Goal: Complete application form

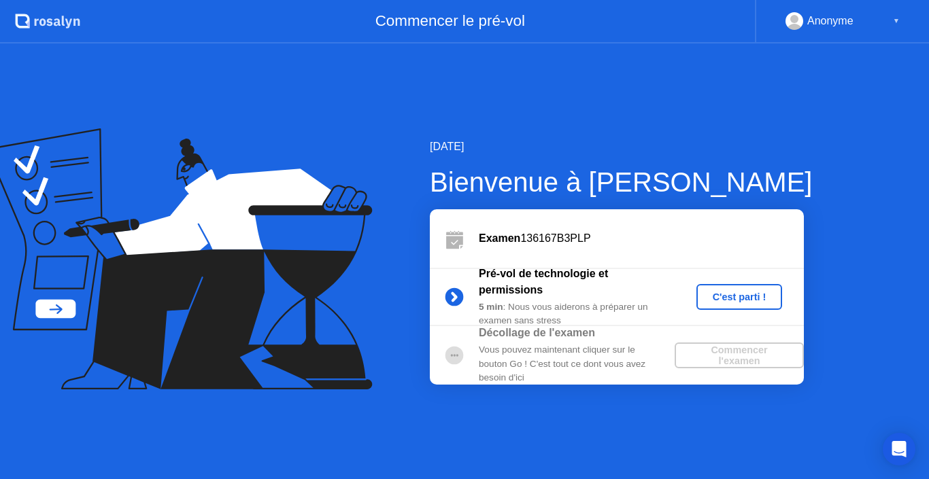
click at [727, 296] on div "C'est parti !" at bounding box center [739, 297] width 75 height 11
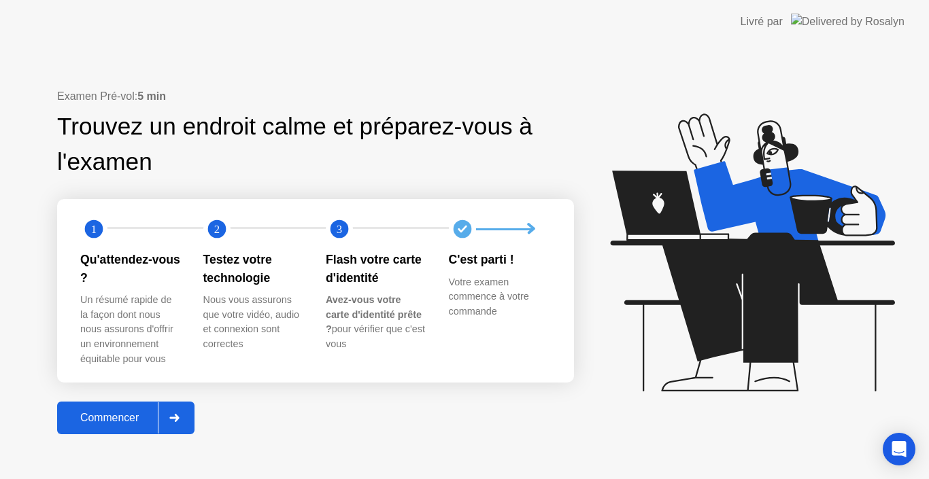
click at [122, 415] on div "Commencer" at bounding box center [109, 418] width 97 height 12
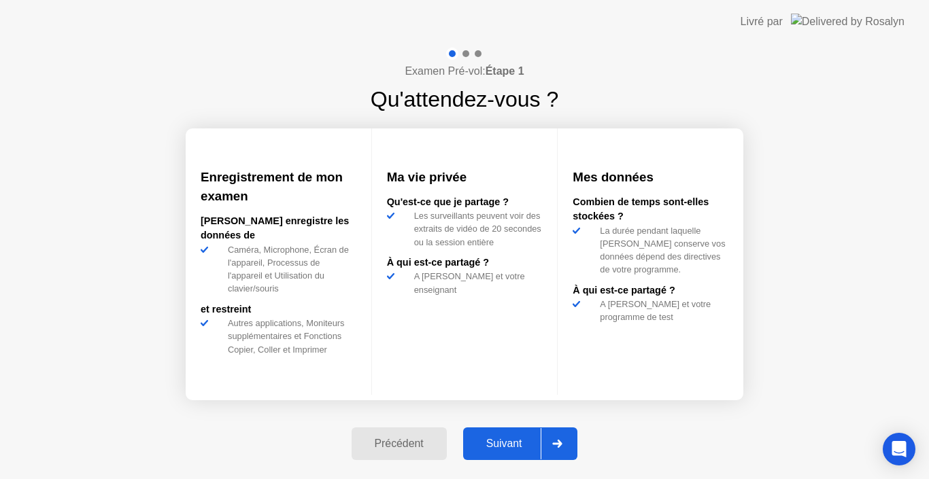
click at [503, 441] on div "Suivant" at bounding box center [504, 444] width 74 height 12
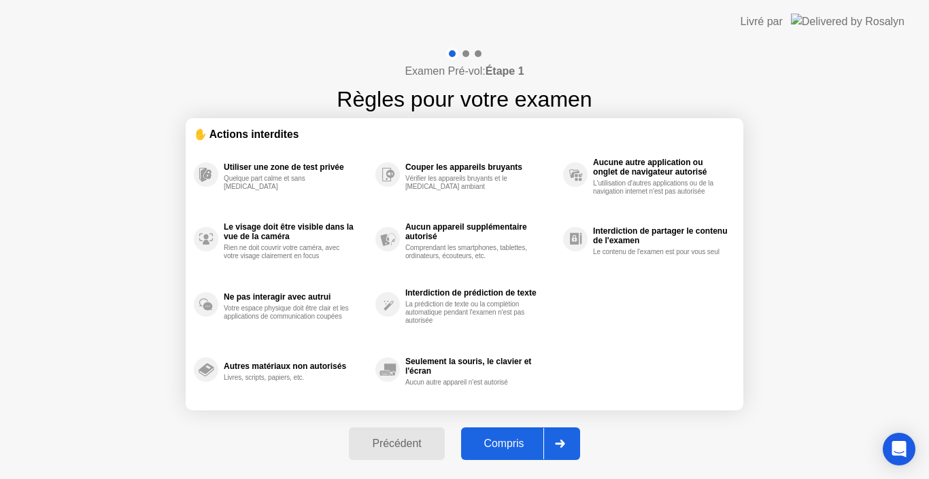
click at [499, 442] on div "Compris" at bounding box center [504, 444] width 78 height 12
select select "**********"
select select "*******"
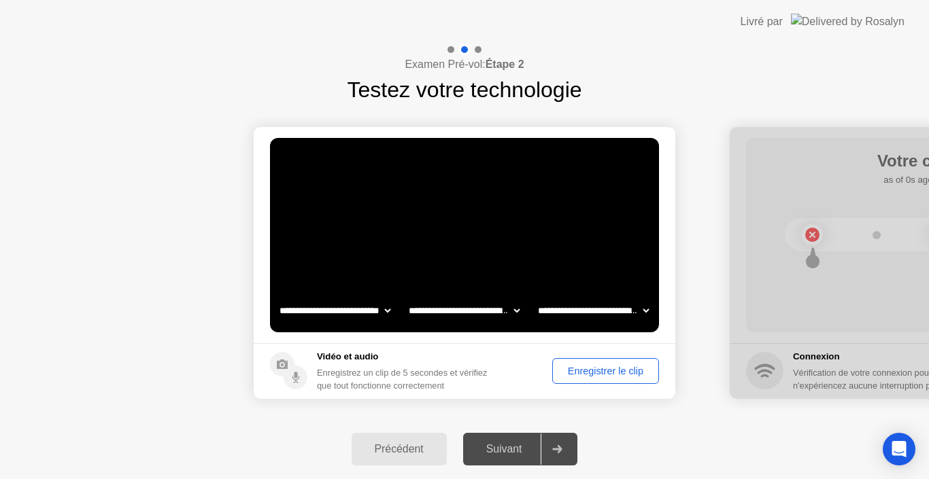
click at [606, 373] on div "Enregistrer le clip" at bounding box center [605, 371] width 97 height 11
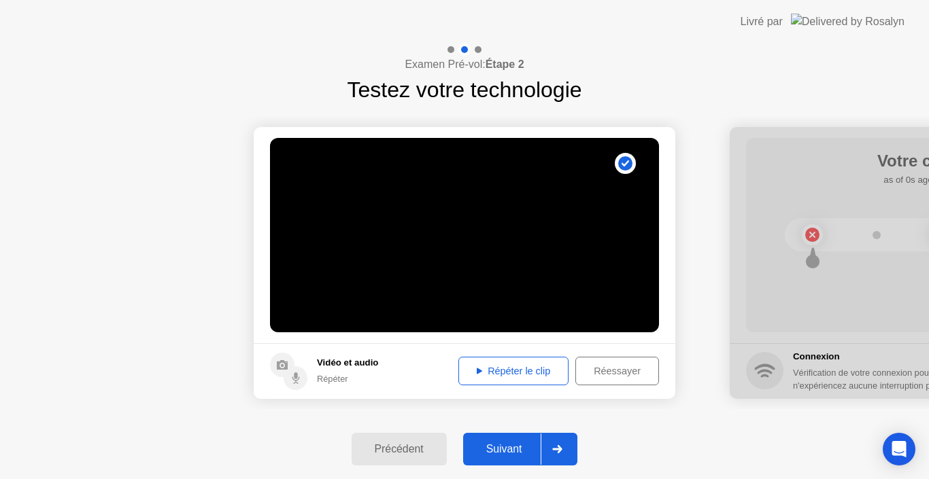
click at [510, 366] on div "Répéter le clip" at bounding box center [513, 371] width 101 height 11
click at [504, 449] on div "Suivant" at bounding box center [504, 449] width 74 height 12
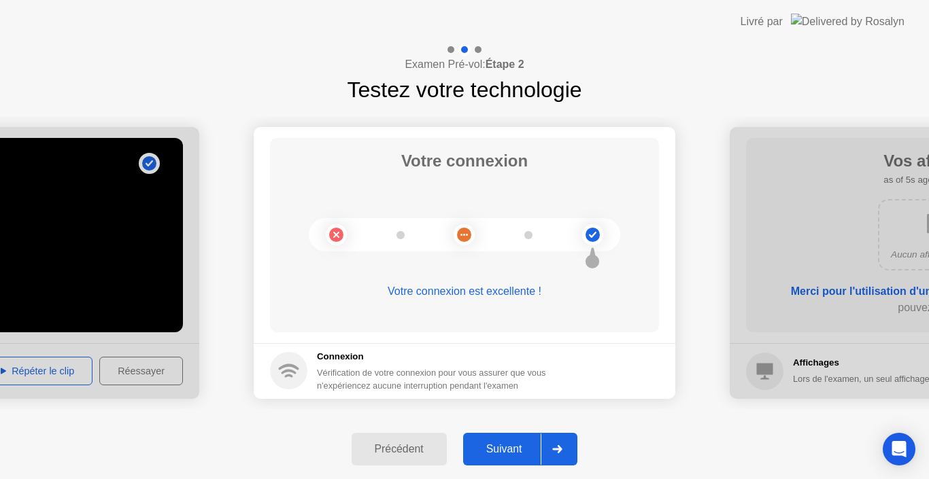
click at [504, 449] on div "Suivant" at bounding box center [504, 449] width 74 height 12
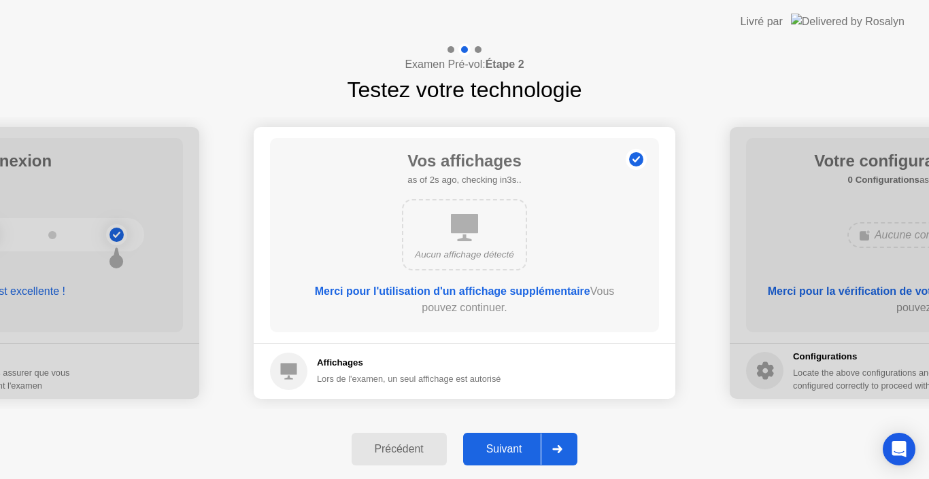
click at [498, 449] on div "Suivant" at bounding box center [504, 449] width 74 height 12
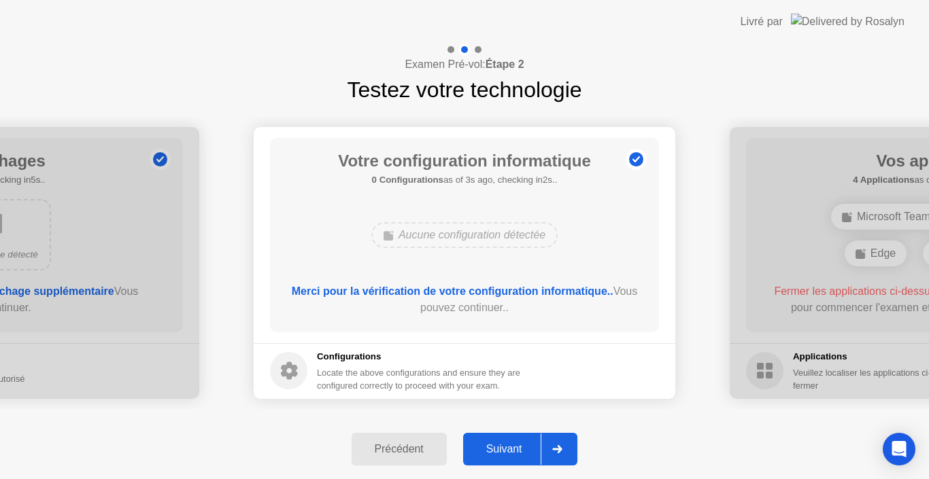
click at [503, 449] on div "Suivant" at bounding box center [504, 449] width 74 height 12
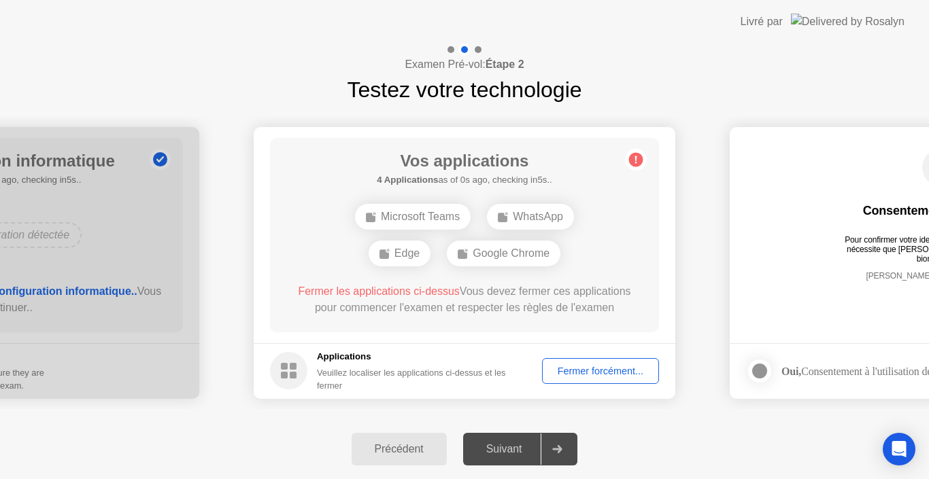
click at [613, 366] on div "Fermer forcément..." at bounding box center [600, 371] width 107 height 11
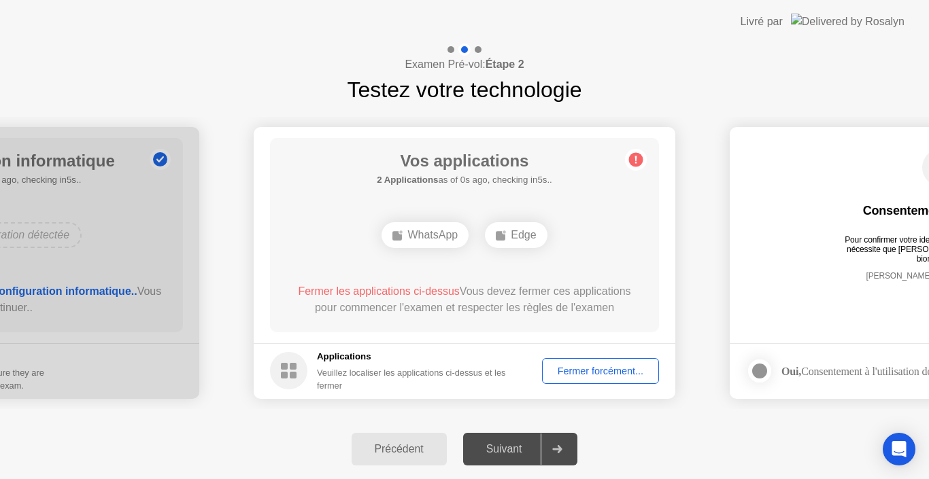
click at [577, 374] on div "Fermer forcément..." at bounding box center [600, 371] width 107 height 11
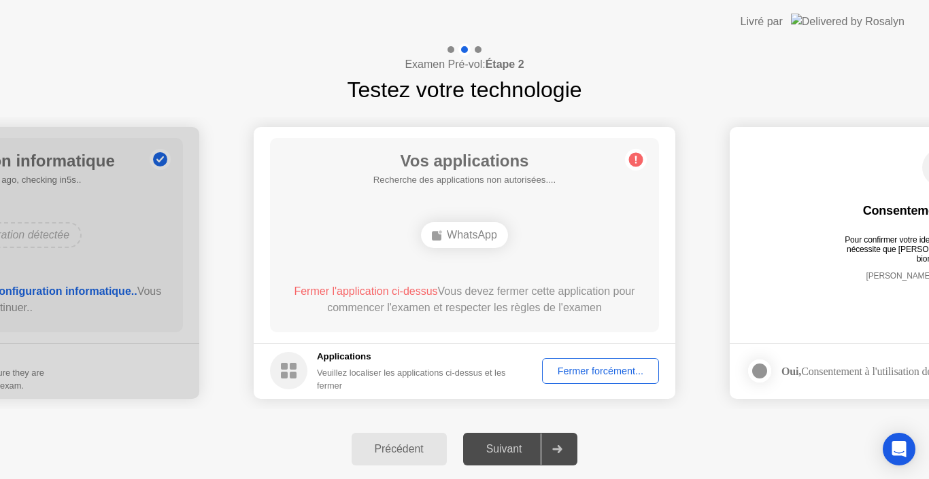
click at [573, 366] on div "Fermer forcément..." at bounding box center [600, 371] width 107 height 11
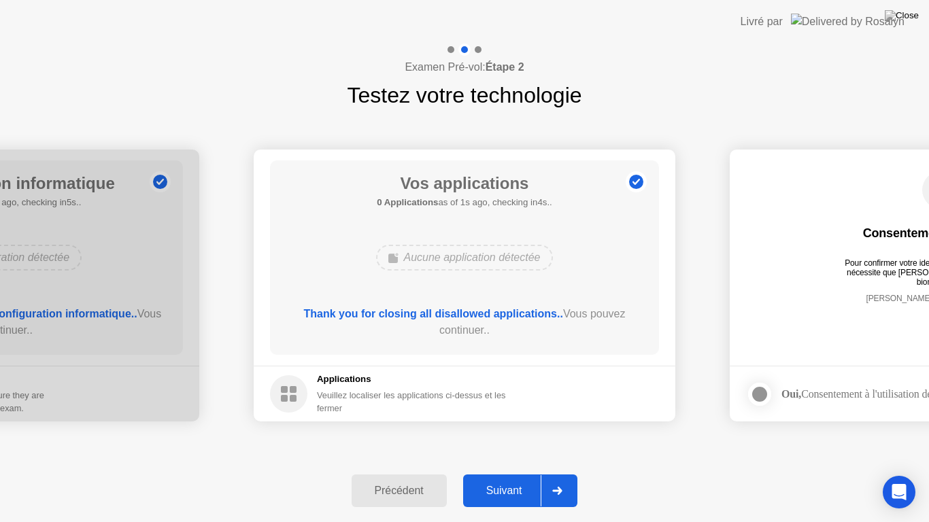
click at [512, 479] on div "Suivant" at bounding box center [504, 491] width 74 height 12
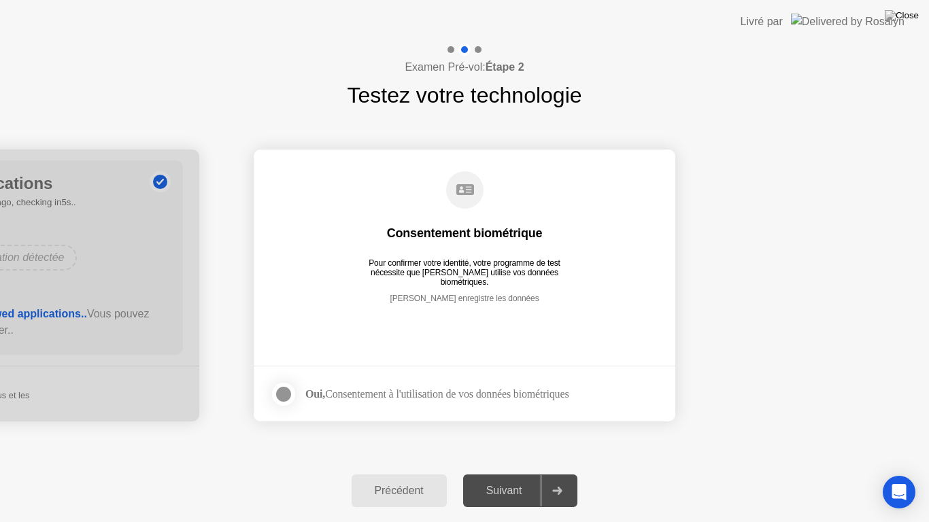
click at [283, 391] on div at bounding box center [283, 394] width 16 height 16
click at [500, 479] on div "Suivant" at bounding box center [504, 491] width 74 height 12
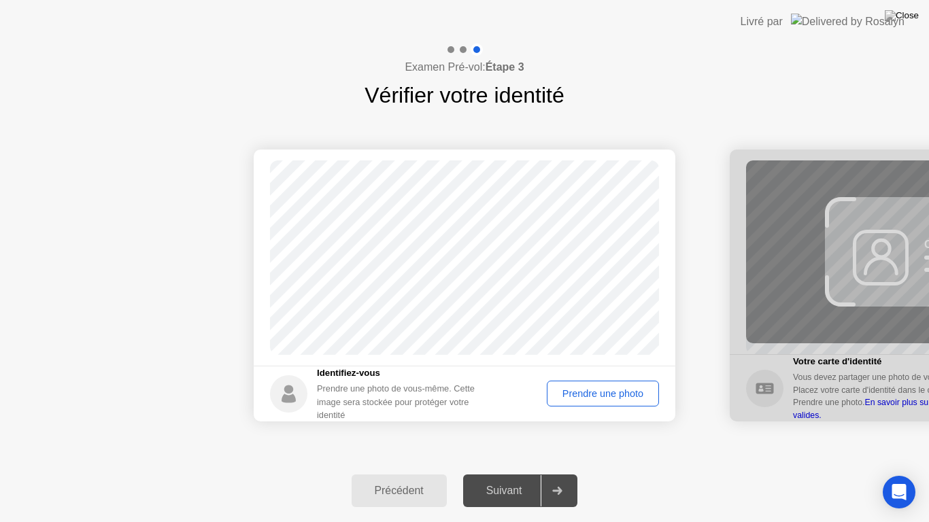
click at [595, 389] on div "Prendre une photo" at bounding box center [602, 393] width 103 height 11
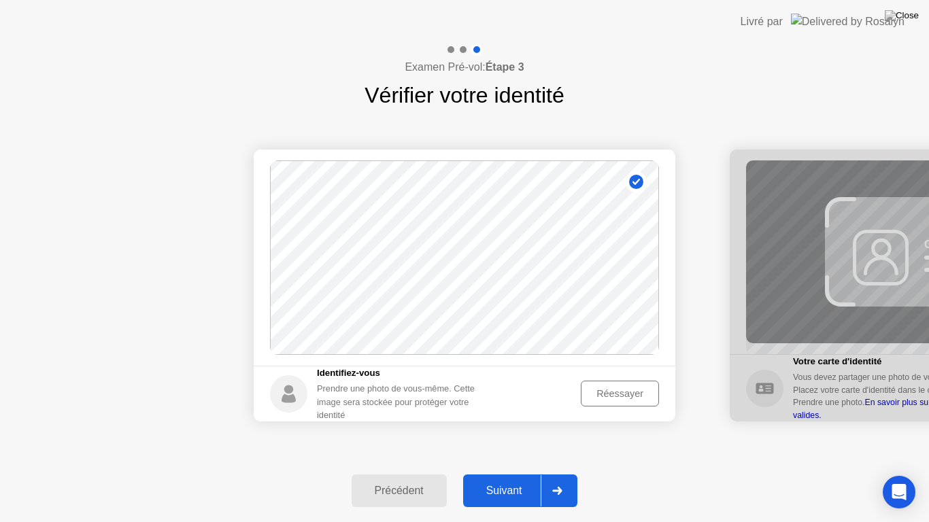
click at [517, 479] on div "Suivant" at bounding box center [504, 491] width 74 height 12
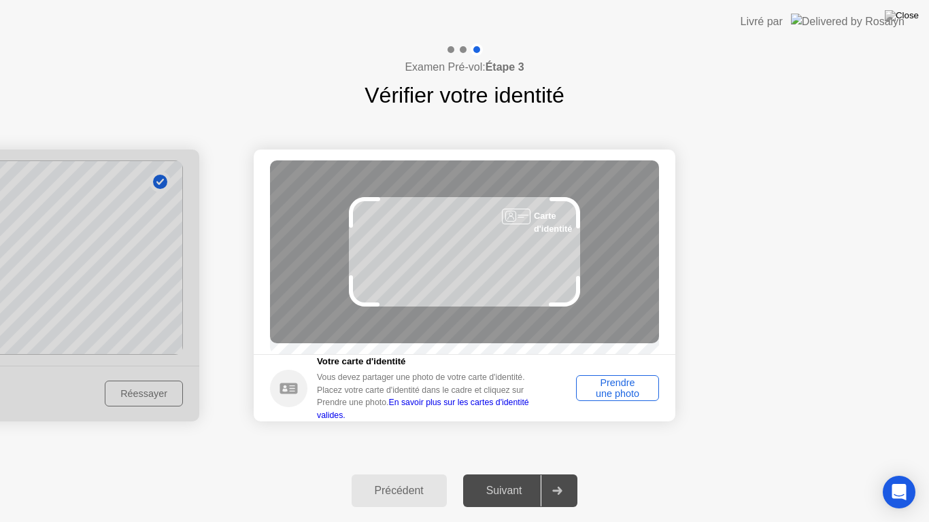
click at [612, 394] on div "Prendre une photo" at bounding box center [617, 388] width 73 height 22
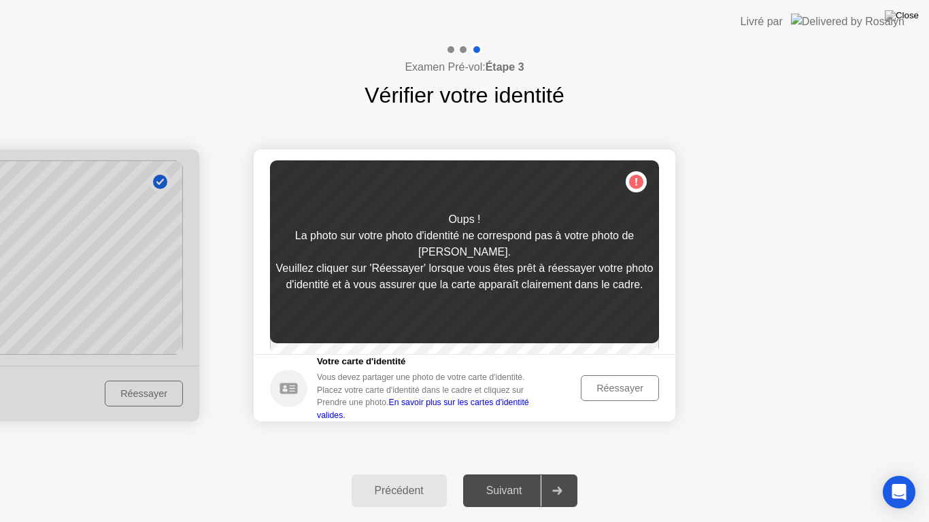
click at [624, 390] on div "Réessayer" at bounding box center [619, 388] width 69 height 11
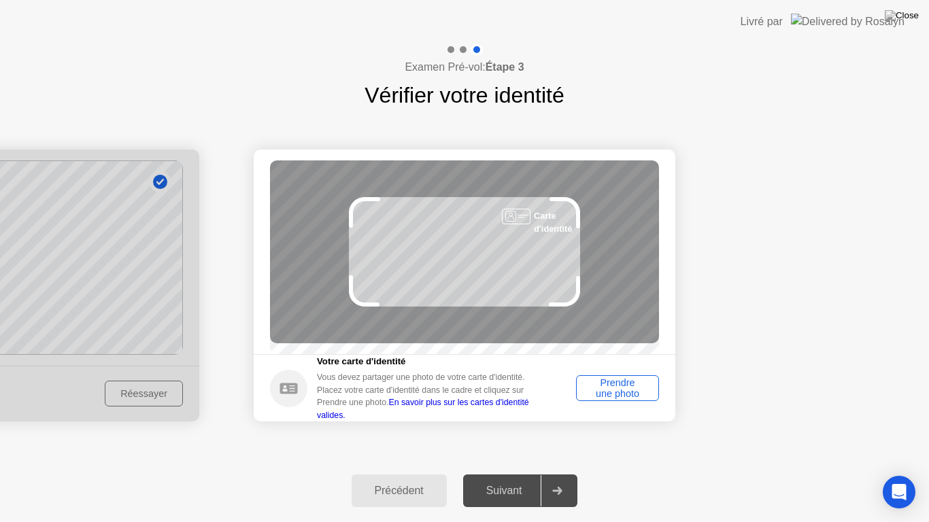
click at [624, 389] on div "Prendre une photo" at bounding box center [617, 388] width 73 height 22
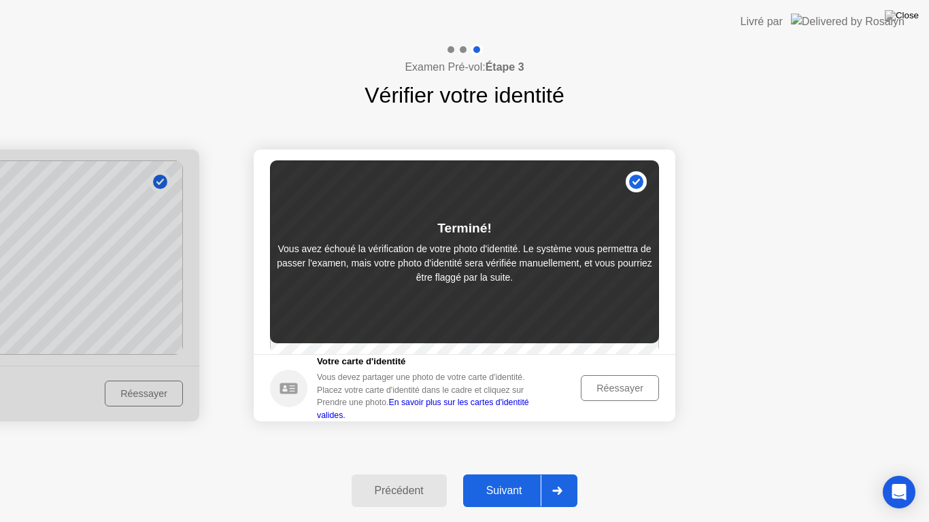
click at [620, 390] on div "Réessayer" at bounding box center [619, 388] width 69 height 11
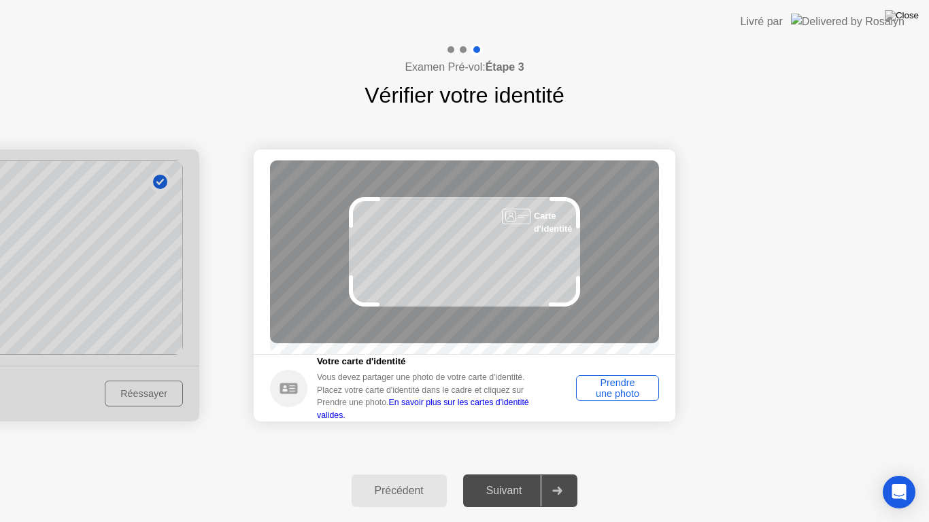
click at [610, 390] on div "Prendre une photo" at bounding box center [617, 388] width 73 height 22
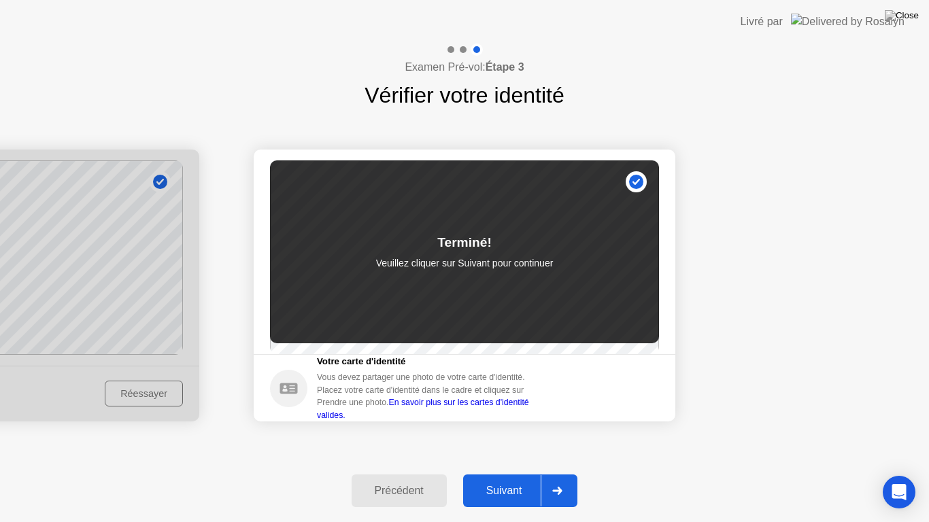
click at [502, 479] on div "Suivant" at bounding box center [504, 491] width 74 height 12
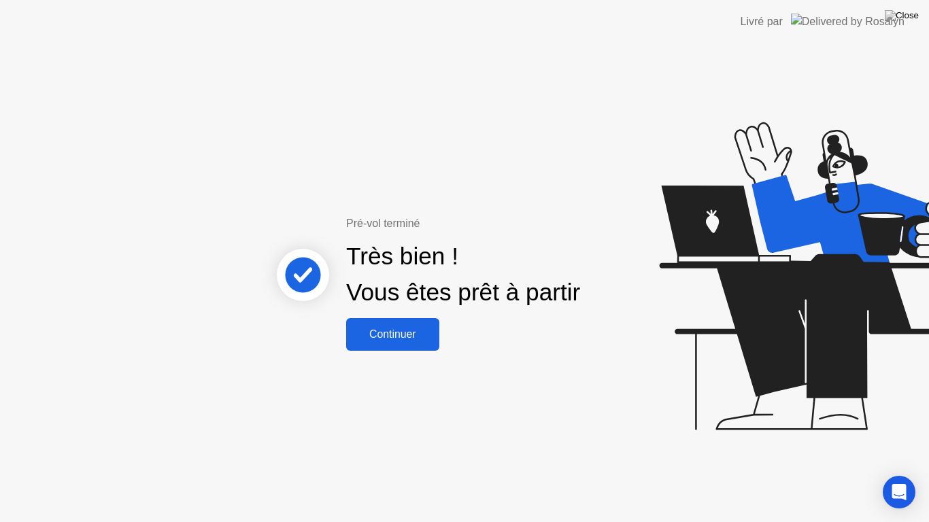
click at [394, 330] on div "Continuer" at bounding box center [392, 334] width 85 height 12
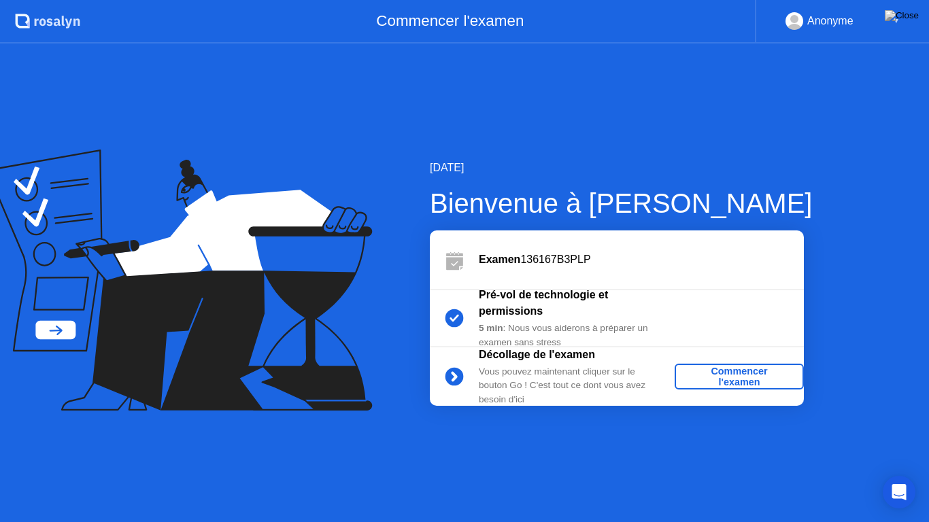
click at [743, 371] on div "Commencer l'examen" at bounding box center [739, 377] width 118 height 22
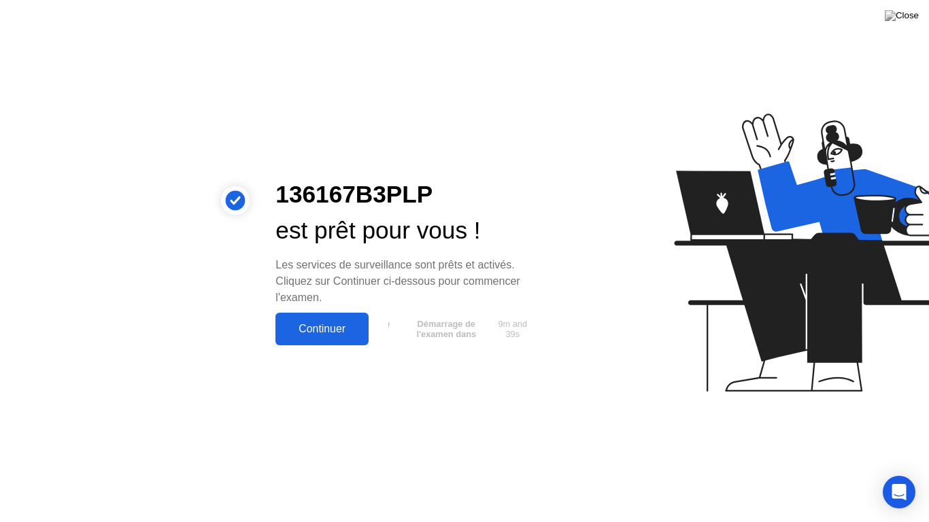
click at [335, 328] on div "Continuer" at bounding box center [321, 329] width 85 height 12
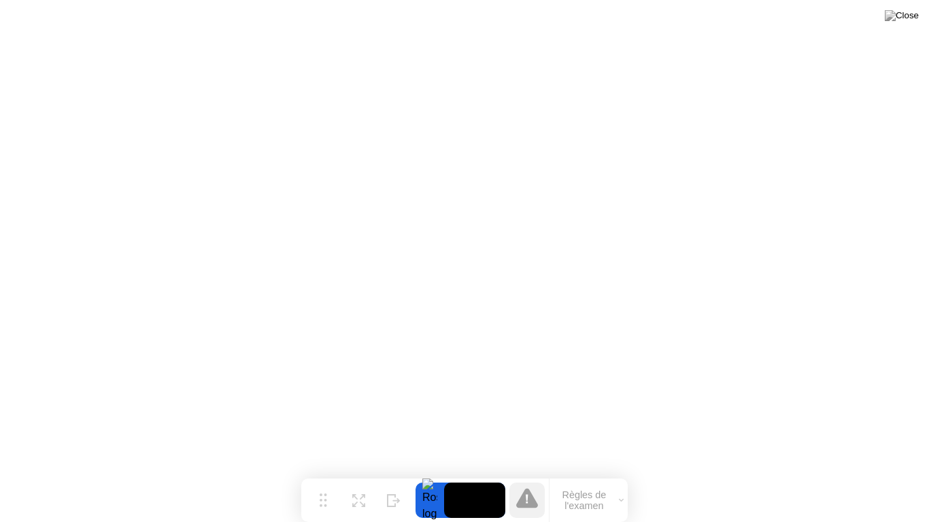
click at [590, 479] on button "Règles de l'examen" at bounding box center [588, 500] width 78 height 23
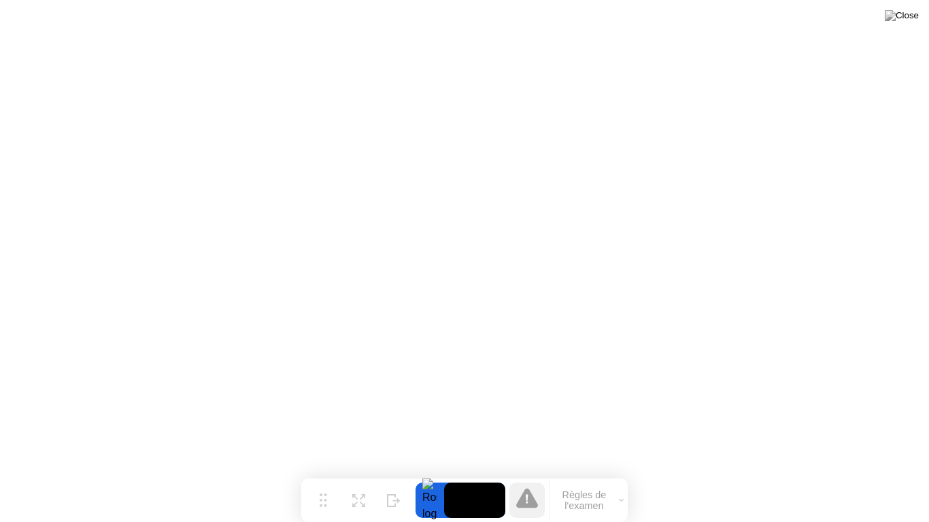
click at [377, 479] on div "Déplacer Développer Masquer Règles de l'examen" at bounding box center [464, 501] width 326 height 44
